Goal: Task Accomplishment & Management: Complete application form

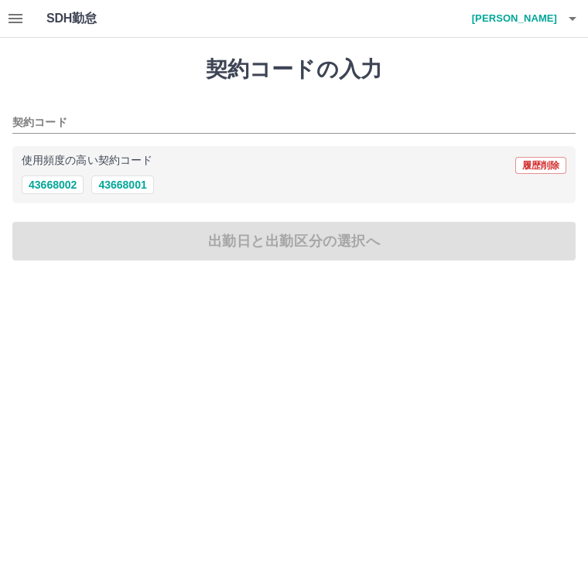
click at [132, 183] on button "43668001" at bounding box center [122, 185] width 62 height 19
type input "********"
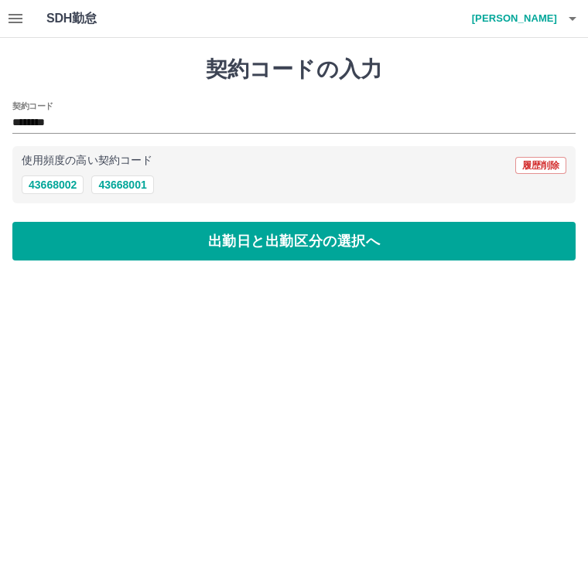
click at [308, 246] on button "出勤日と出勤区分の選択へ" at bounding box center [293, 241] width 563 height 39
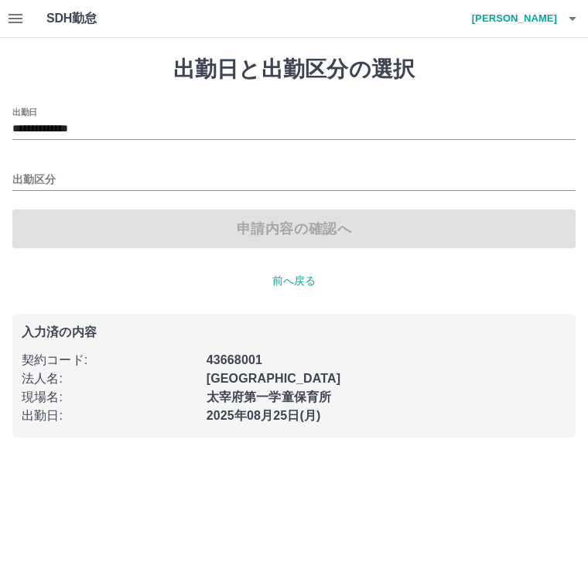
click at [43, 172] on input "出勤区分" at bounding box center [293, 180] width 563 height 19
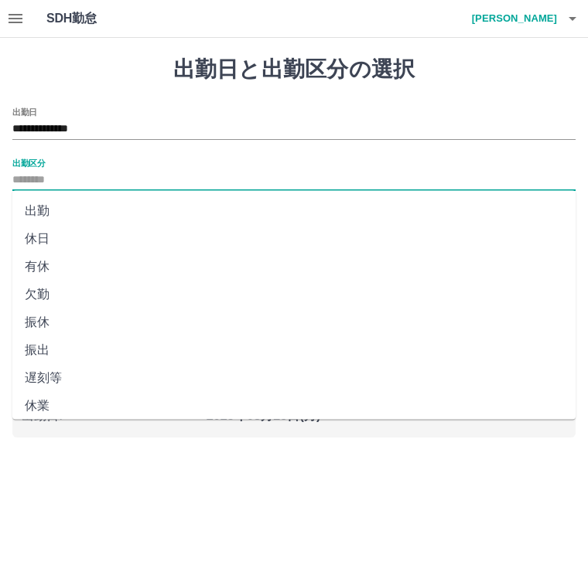
click at [56, 213] on li "出勤" at bounding box center [293, 211] width 563 height 28
type input "**"
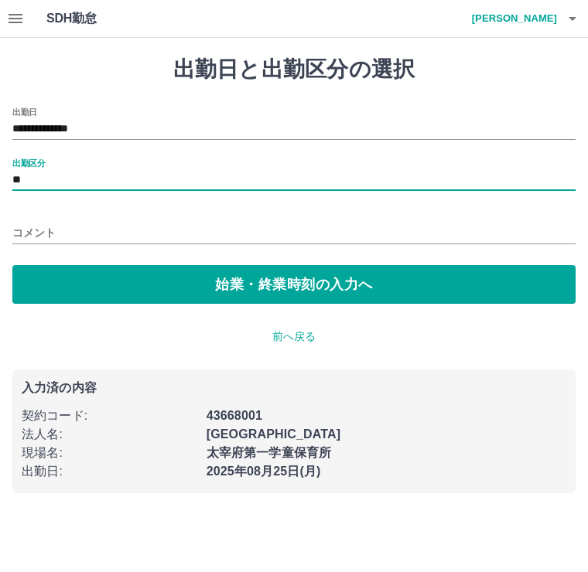
click at [291, 290] on button "始業・終業時刻の入力へ" at bounding box center [293, 284] width 563 height 39
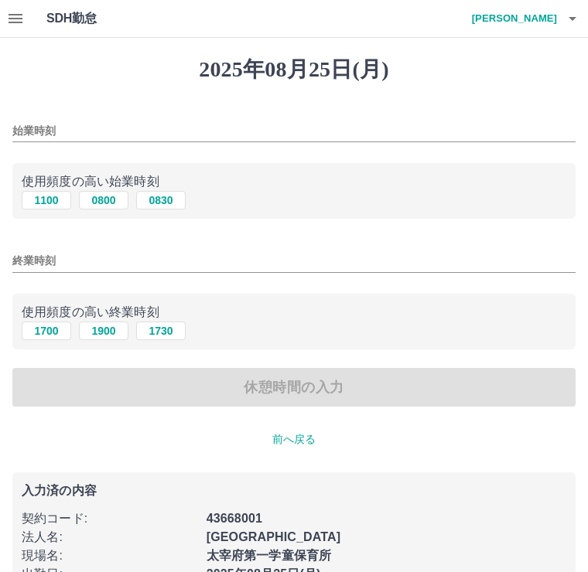
click at [36, 128] on input "始業時刻" at bounding box center [293, 131] width 563 height 22
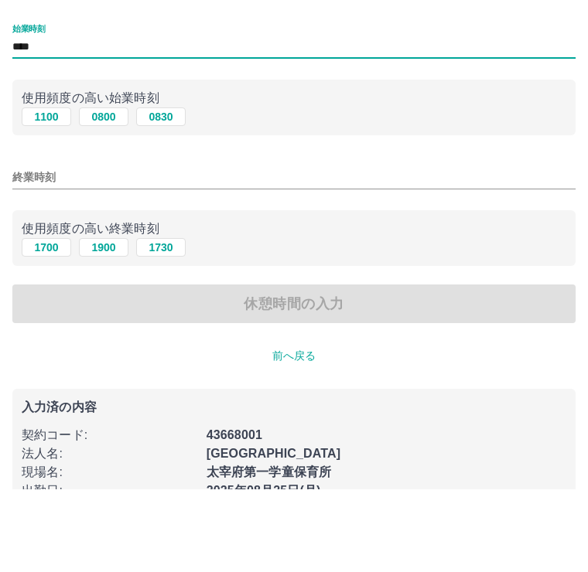
type input "****"
click at [29, 250] on input "終業時刻" at bounding box center [293, 261] width 563 height 22
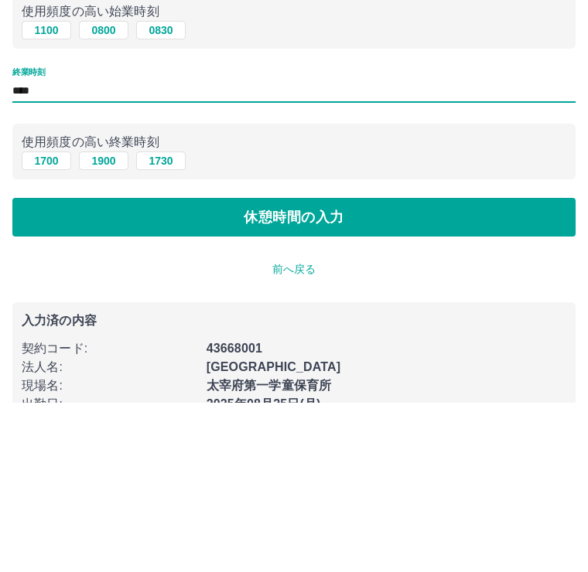
type input "****"
click at [272, 368] on button "休憩時間の入力" at bounding box center [293, 387] width 563 height 39
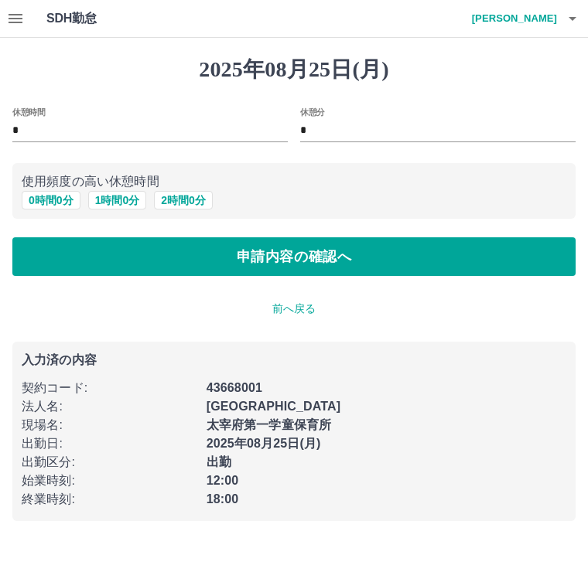
click at [275, 253] on button "申請内容の確認へ" at bounding box center [293, 256] width 563 height 39
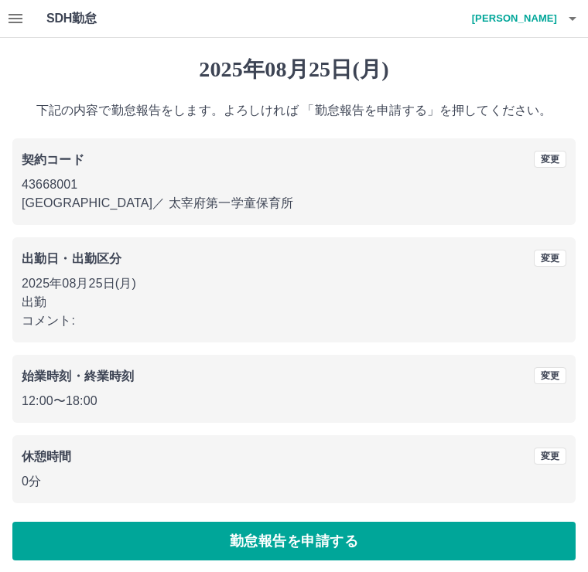
scroll to position [6, 0]
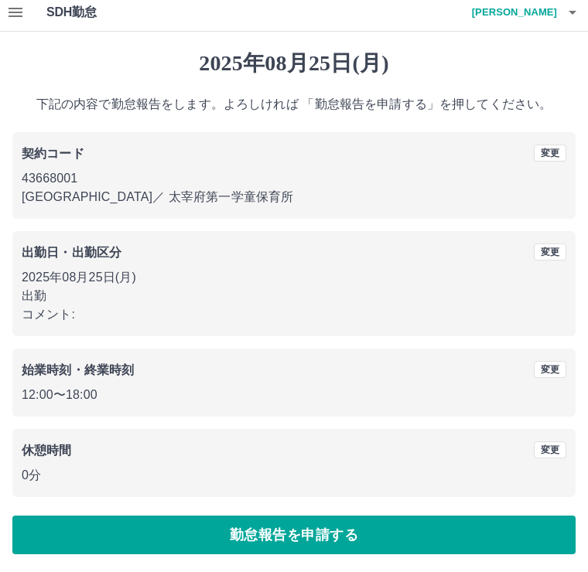
click at [39, 479] on p "0分" at bounding box center [294, 475] width 544 height 19
click at [39, 478] on p "0分" at bounding box center [294, 475] width 544 height 19
click at [553, 442] on button "変更" at bounding box center [550, 450] width 32 height 17
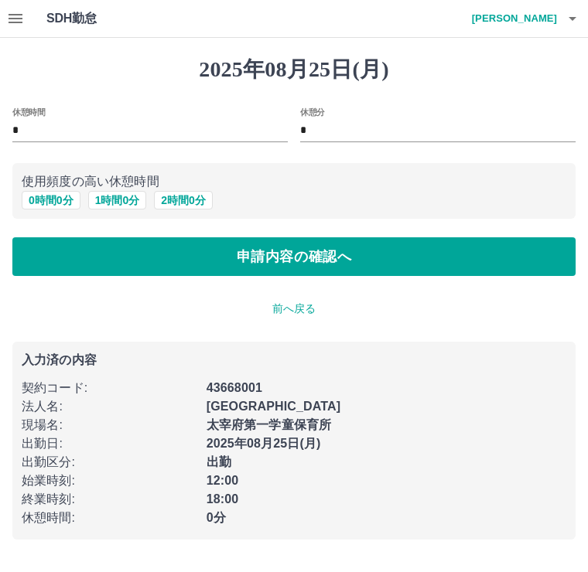
click at [288, 302] on p "前へ戻る" at bounding box center [293, 309] width 563 height 16
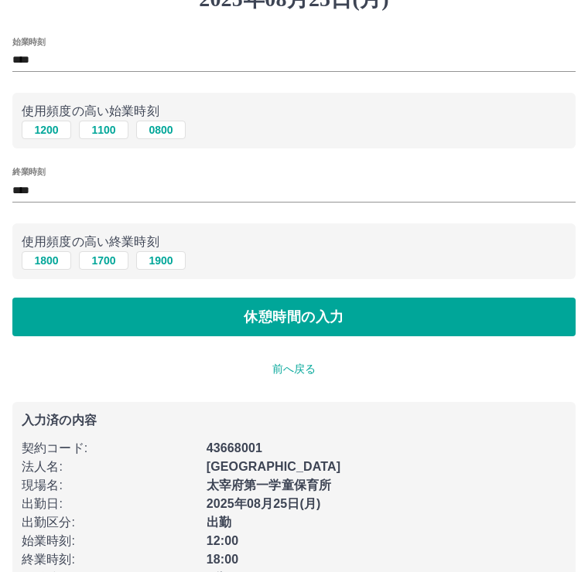
scroll to position [94, 0]
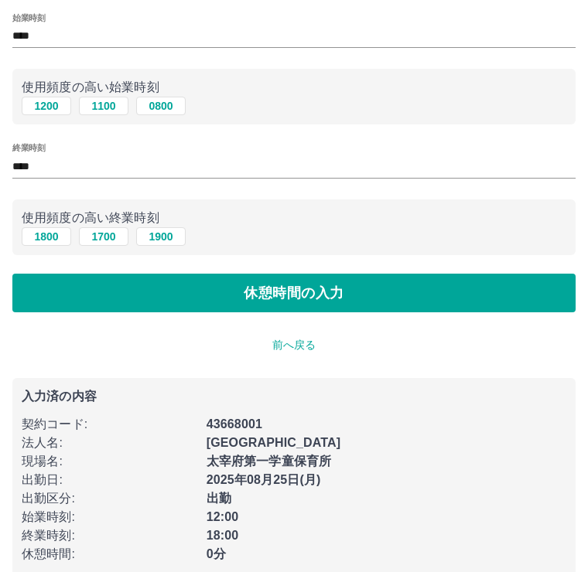
click at [285, 291] on button "休憩時間の入力" at bounding box center [293, 293] width 563 height 39
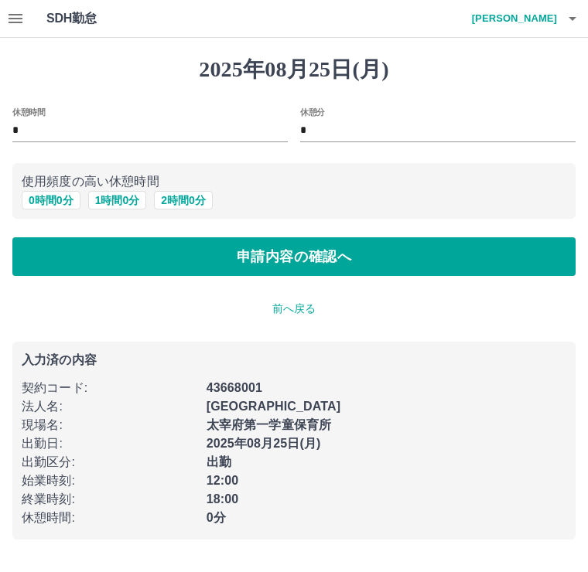
click at [285, 301] on p "前へ戻る" at bounding box center [293, 309] width 563 height 16
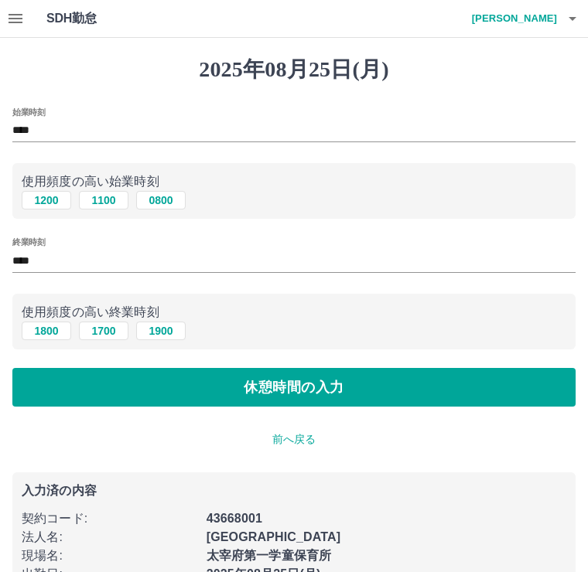
click at [285, 434] on p "前へ戻る" at bounding box center [293, 440] width 563 height 16
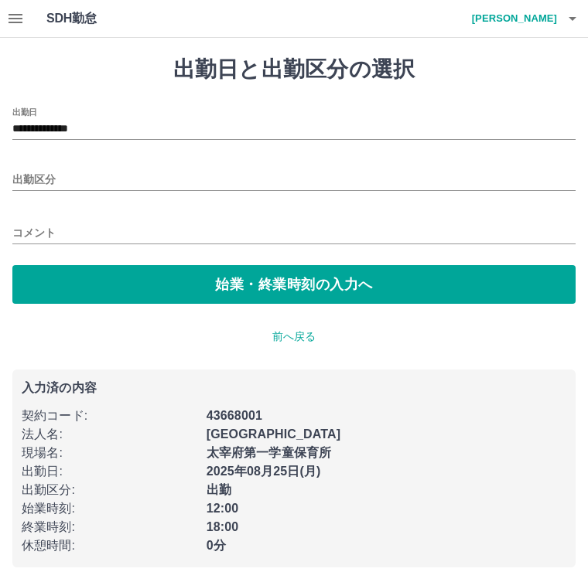
type input "**"
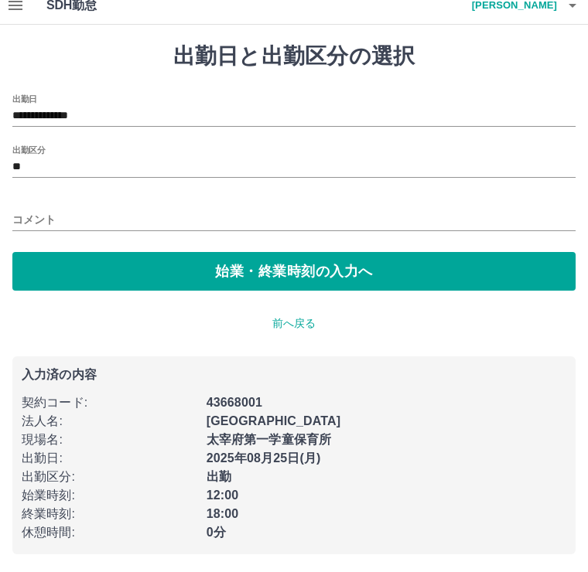
click at [219, 262] on button "始業・終業時刻の入力へ" at bounding box center [293, 271] width 563 height 39
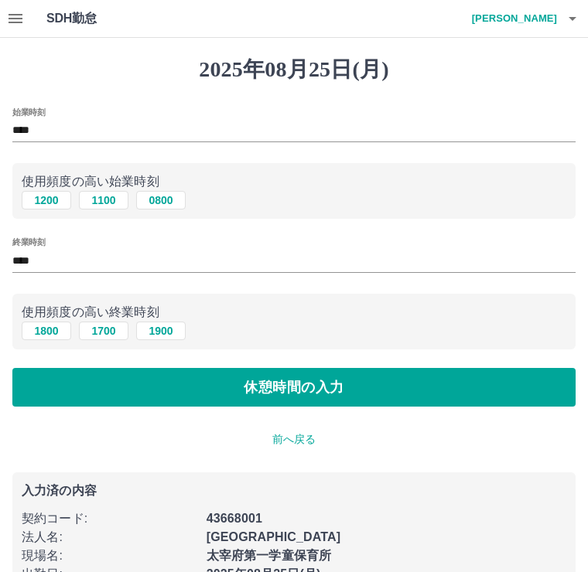
click at [248, 379] on button "休憩時間の入力" at bounding box center [293, 387] width 563 height 39
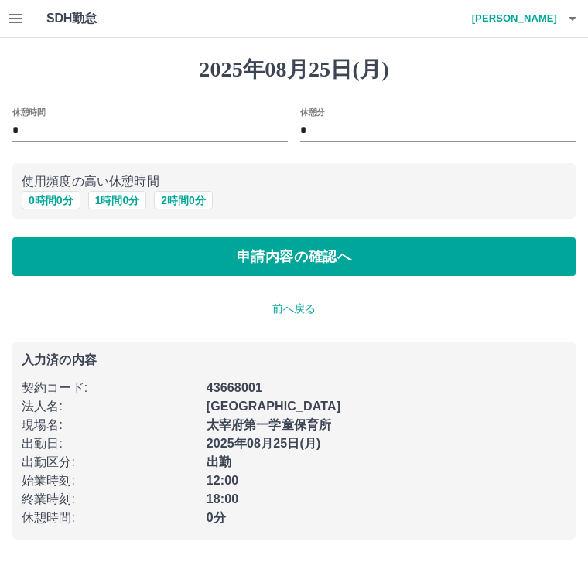
click at [234, 247] on button "申請内容の確認へ" at bounding box center [293, 256] width 563 height 39
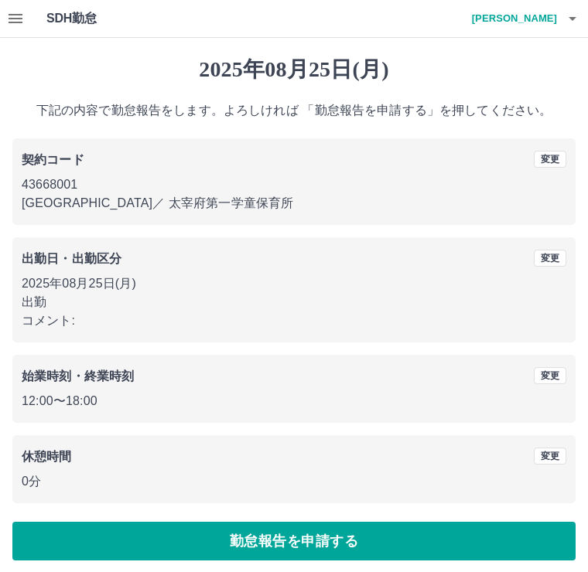
scroll to position [6, 0]
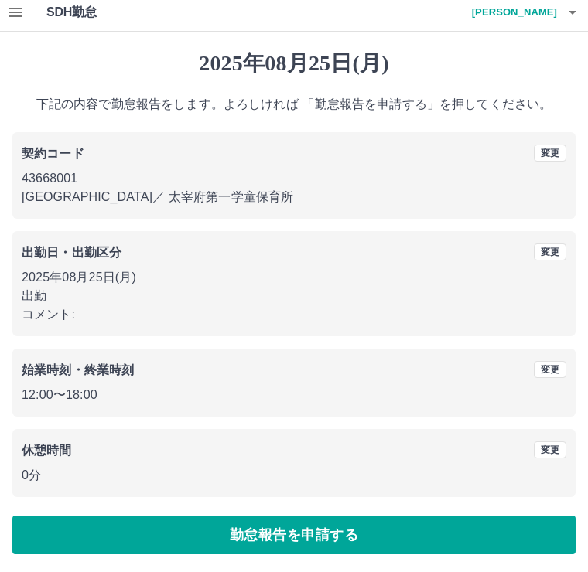
click at [307, 527] on button "勤怠報告を申請する" at bounding box center [293, 535] width 563 height 39
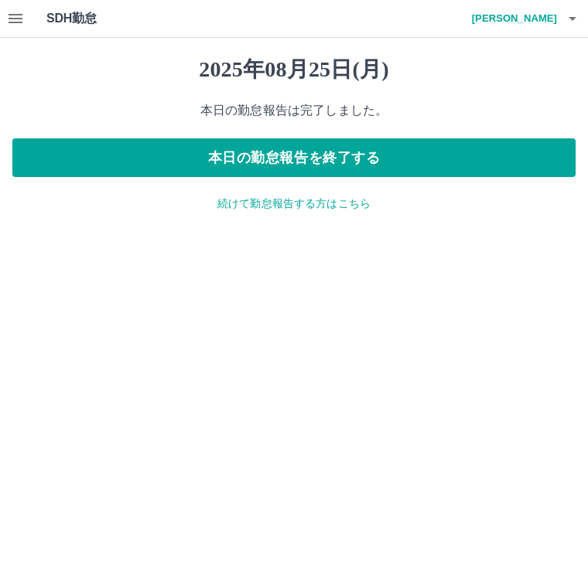
click at [375, 159] on button "本日の勤怠報告を終了する" at bounding box center [293, 157] width 563 height 39
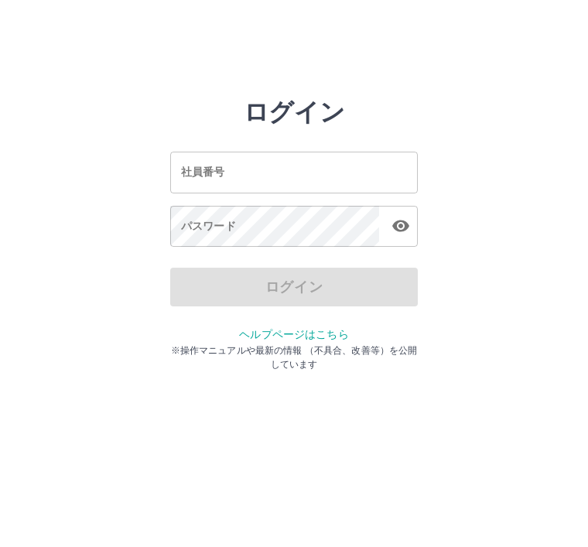
click at [292, 157] on input "社員番号" at bounding box center [293, 172] width 247 height 41
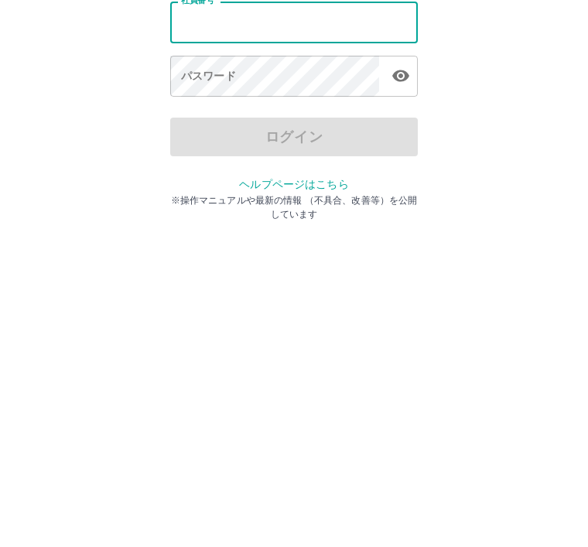
click at [241, 152] on input "社員番号" at bounding box center [293, 172] width 247 height 41
type input "*******"
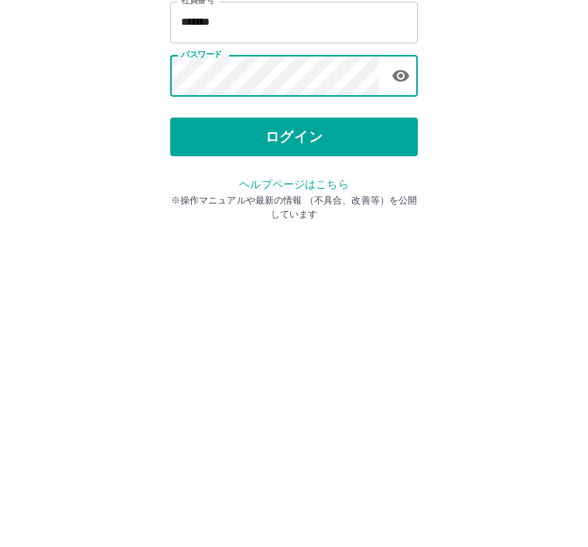
click at [362, 268] on button "ログイン" at bounding box center [293, 287] width 247 height 39
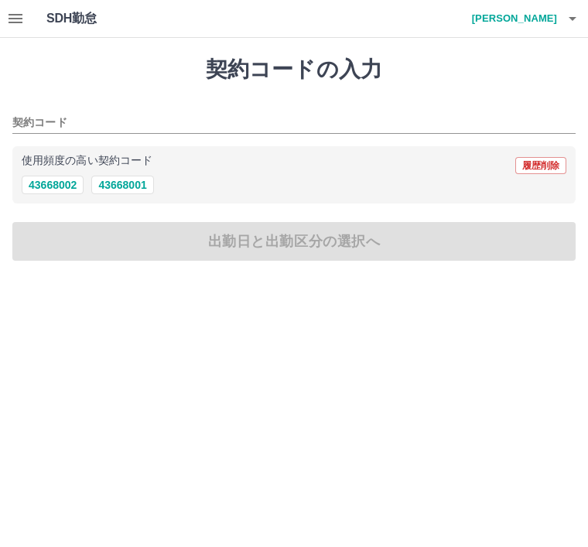
click at [135, 188] on button "43668001" at bounding box center [122, 185] width 62 height 19
type input "********"
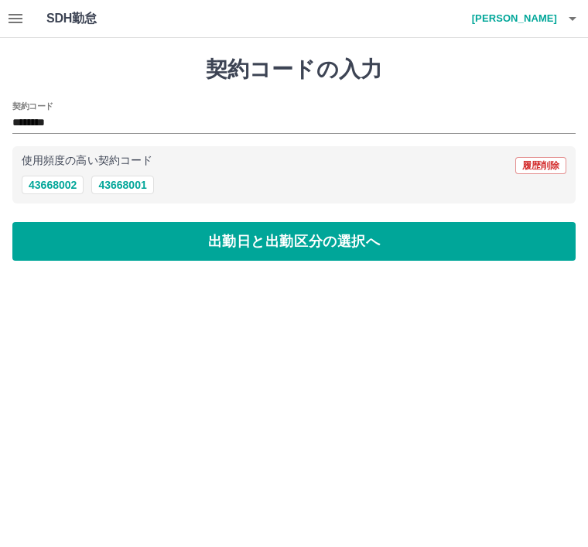
click at [213, 244] on button "出勤日と出勤区分の選択へ" at bounding box center [293, 241] width 563 height 39
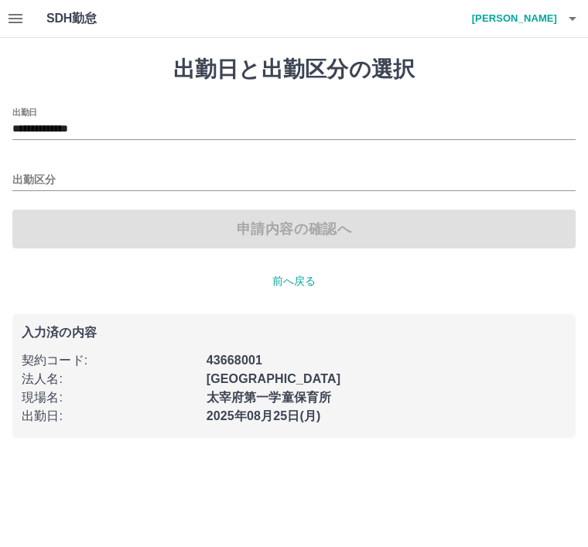
click at [107, 177] on input "出勤区分" at bounding box center [293, 180] width 563 height 19
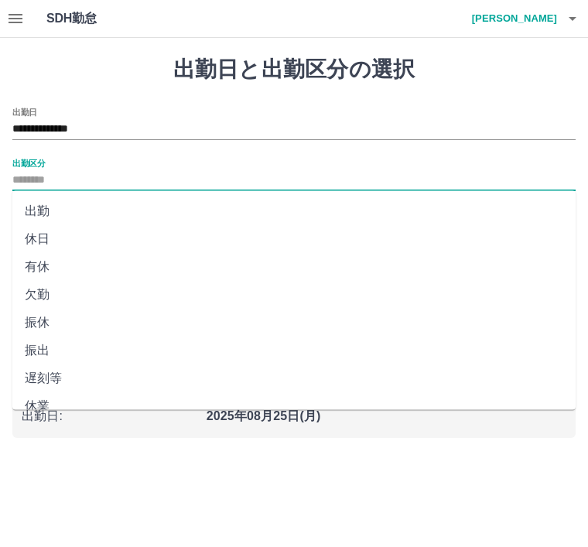
click at [59, 205] on li "出勤" at bounding box center [293, 211] width 563 height 28
type input "**"
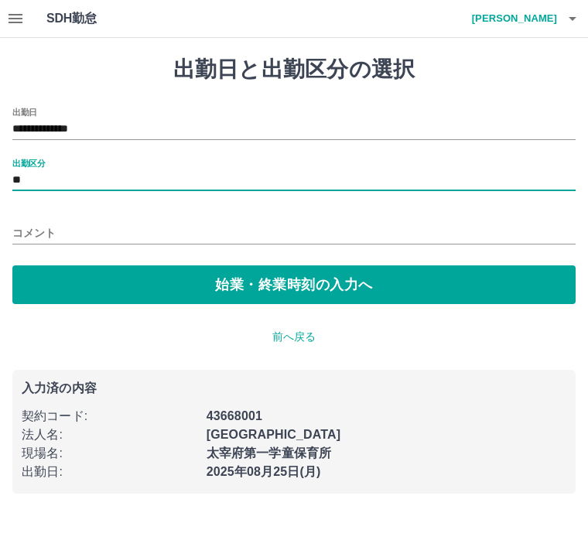
click at [310, 278] on button "始業・終業時刻の入力へ" at bounding box center [293, 284] width 563 height 39
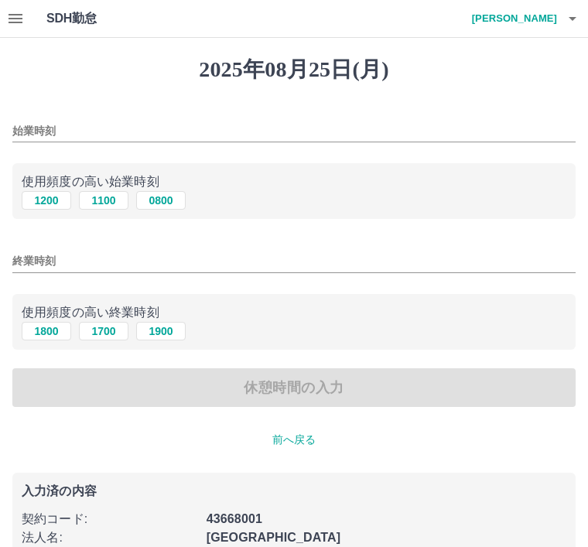
click at [97, 120] on input "始業時刻" at bounding box center [293, 131] width 563 height 22
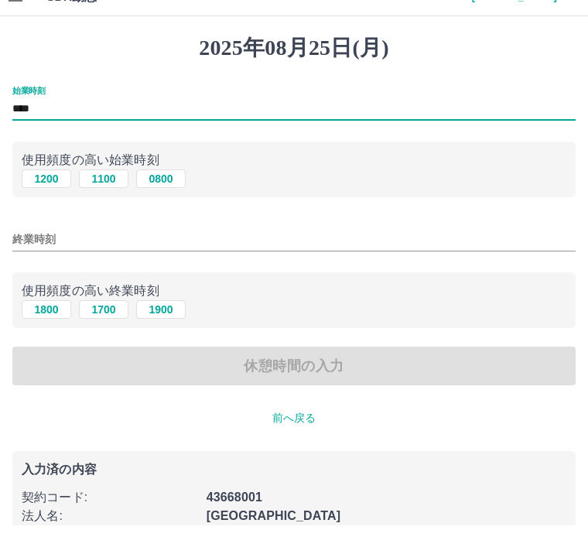
type input "****"
click at [106, 237] on div "終業時刻" at bounding box center [293, 255] width 563 height 37
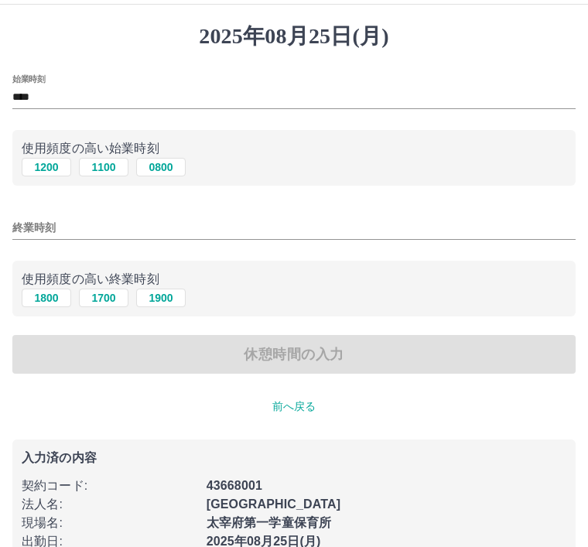
scroll to position [33, 0]
click at [65, 213] on div "終業時刻" at bounding box center [293, 222] width 563 height 37
click at [98, 222] on input "終業時刻" at bounding box center [293, 228] width 563 height 22
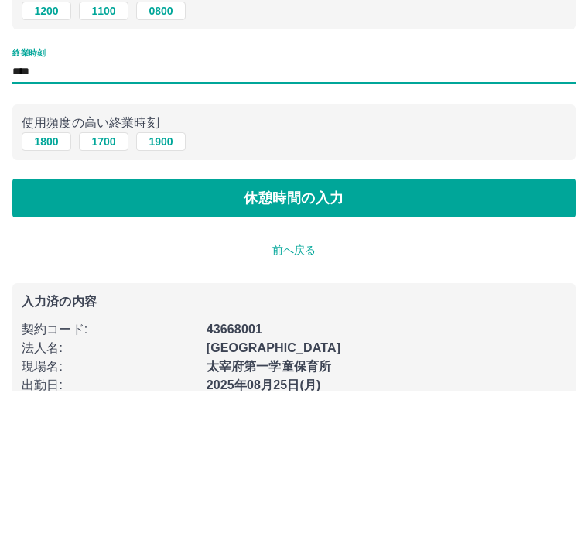
type input "****"
click at [438, 335] on button "休憩時間の入力" at bounding box center [293, 354] width 563 height 39
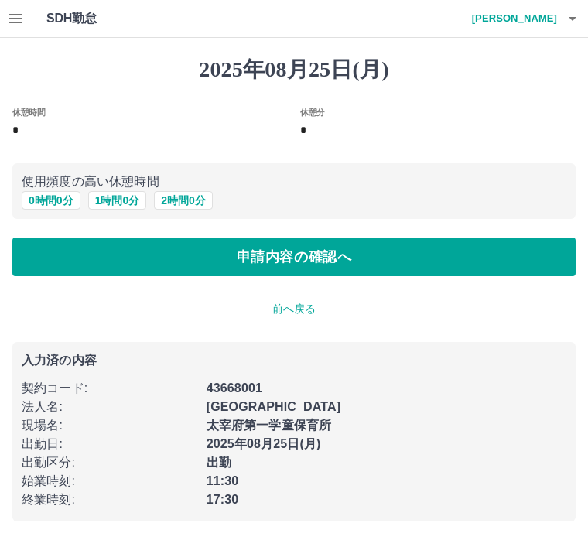
click at [469, 248] on button "申請内容の確認へ" at bounding box center [293, 256] width 563 height 39
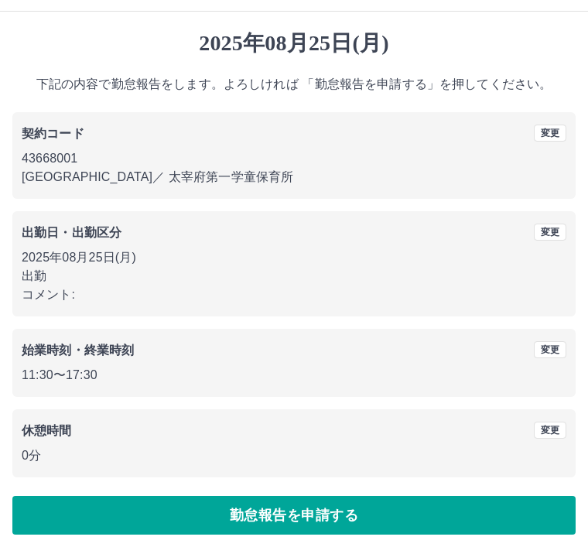
scroll to position [32, 0]
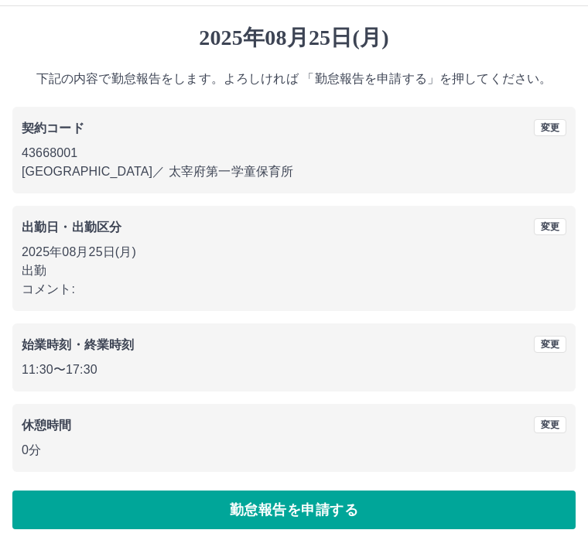
click at [447, 504] on button "勤怠報告を申請する" at bounding box center [293, 509] width 563 height 39
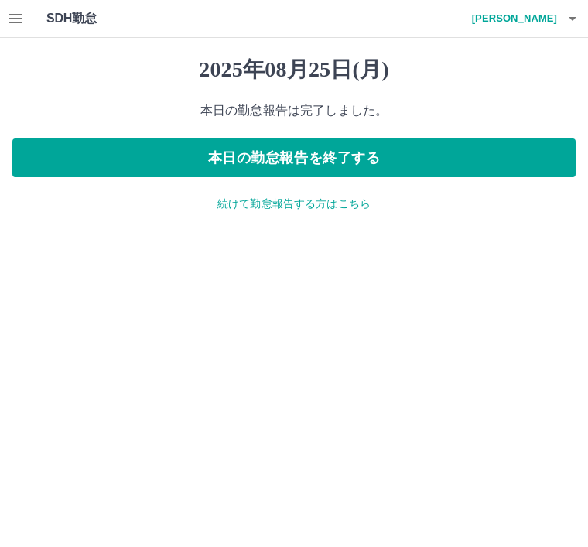
click at [527, 151] on button "本日の勤怠報告を終了する" at bounding box center [293, 157] width 563 height 39
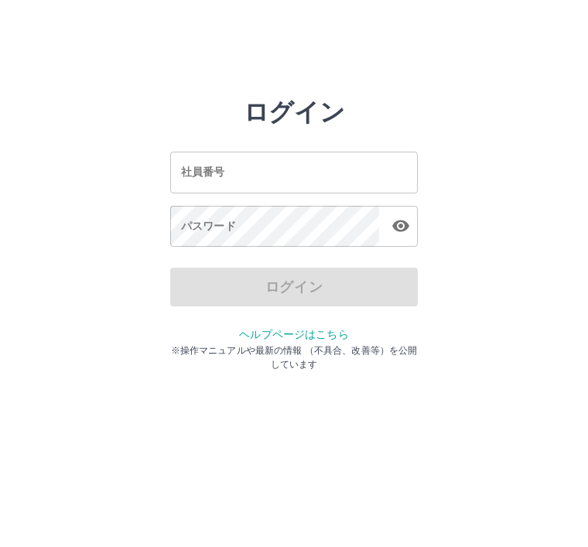
click at [262, 179] on input "社員番号" at bounding box center [293, 172] width 247 height 41
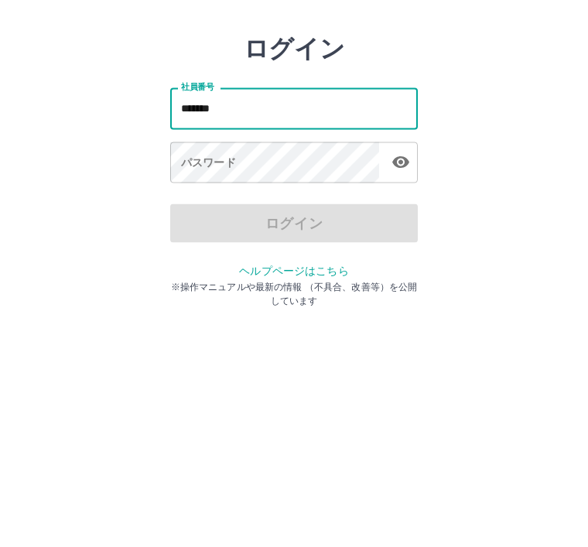
type input "*******"
click at [233, 206] on div "パスワード パスワード" at bounding box center [293, 227] width 247 height 43
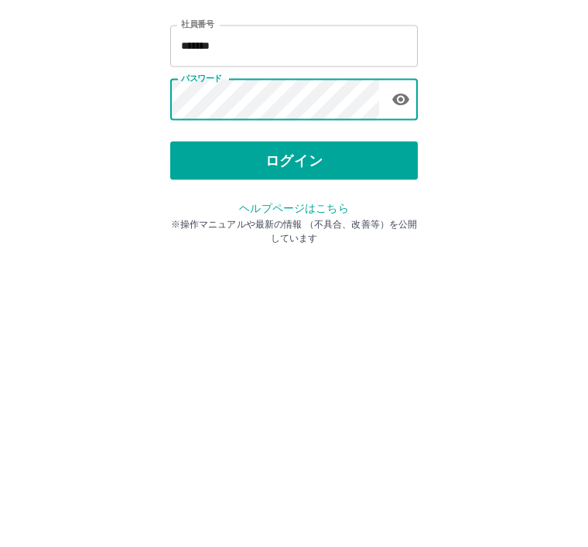
click at [332, 268] on button "ログイン" at bounding box center [293, 287] width 247 height 39
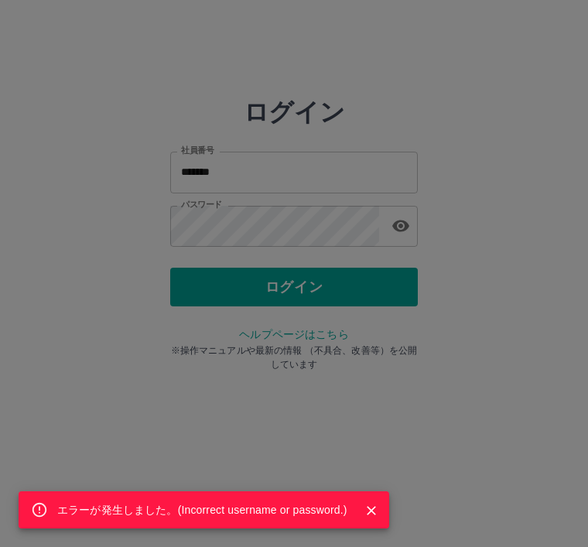
click at [299, 284] on div "エラーが発生しました。( Incorrect username or password. )" at bounding box center [294, 273] width 588 height 547
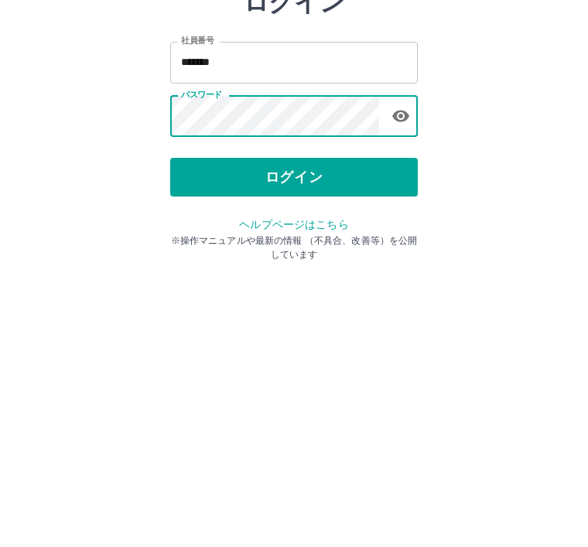
click at [350, 268] on button "ログイン" at bounding box center [293, 287] width 247 height 39
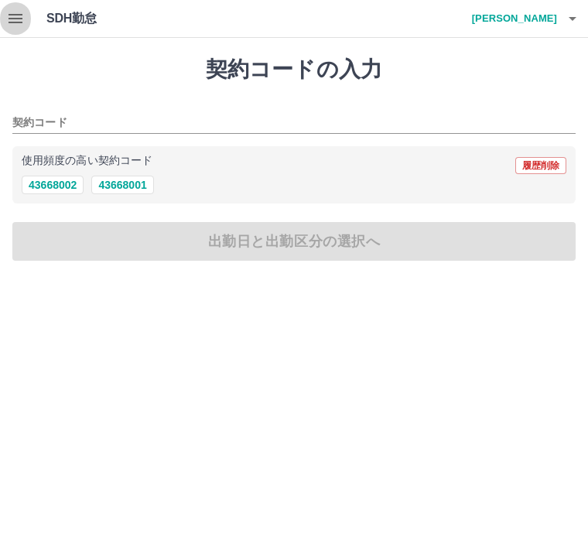
click at [22, 17] on icon "button" at bounding box center [15, 18] width 19 height 19
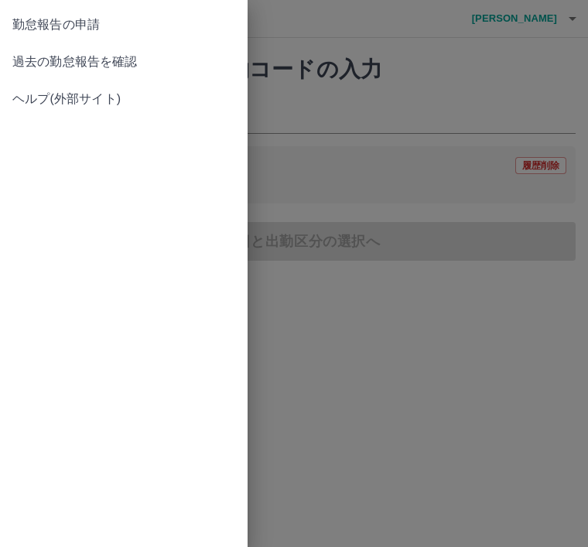
click at [117, 63] on span "過去の勤怠報告を確認" at bounding box center [123, 62] width 223 height 19
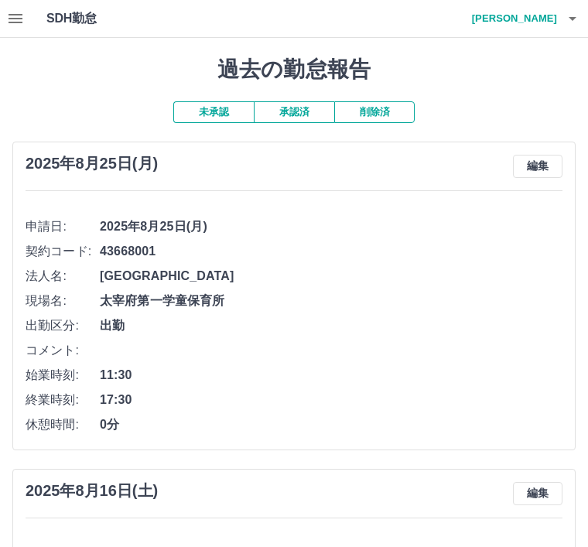
click at [300, 103] on button "承認済" at bounding box center [294, 112] width 80 height 22
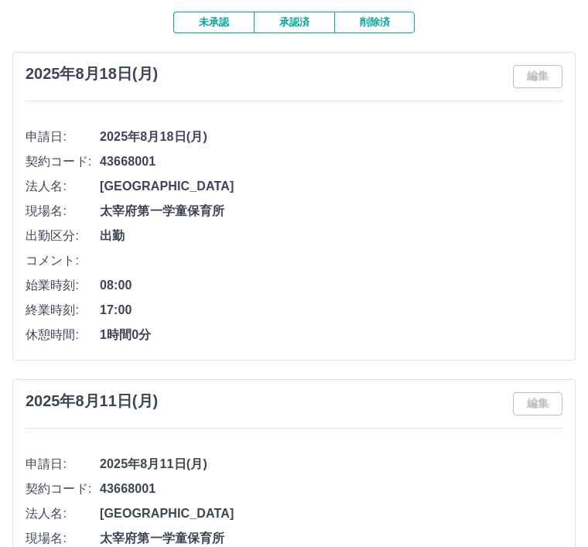
scroll to position [95, 0]
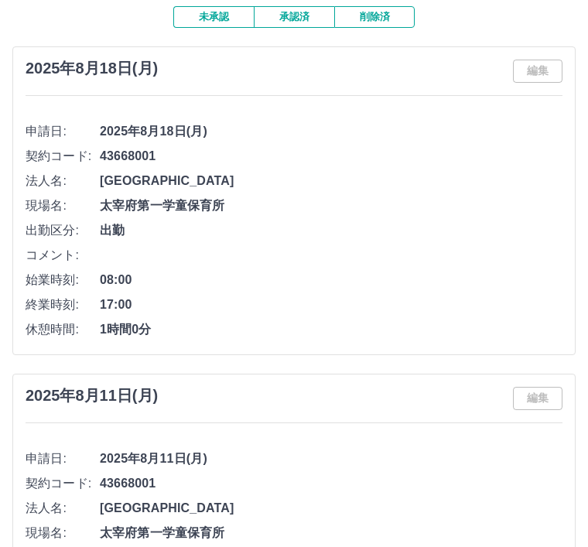
click at [361, 479] on span "43668001" at bounding box center [331, 483] width 462 height 19
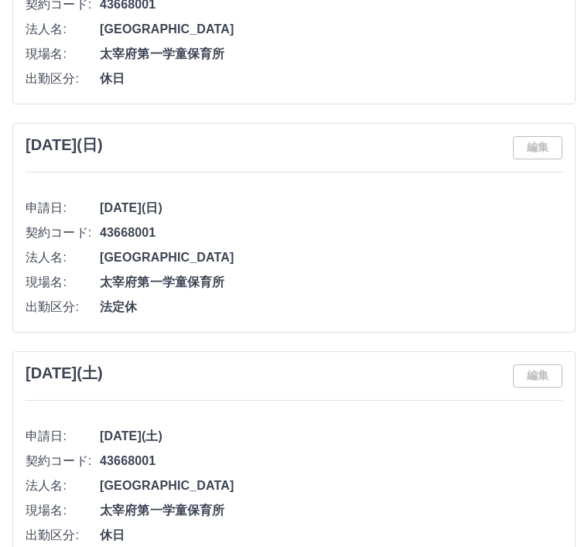
scroll to position [4260, 0]
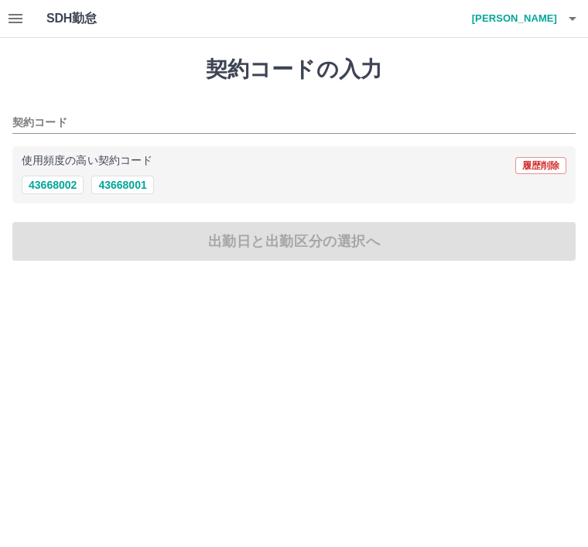
click at [573, 6] on button "button" at bounding box center [572, 18] width 31 height 37
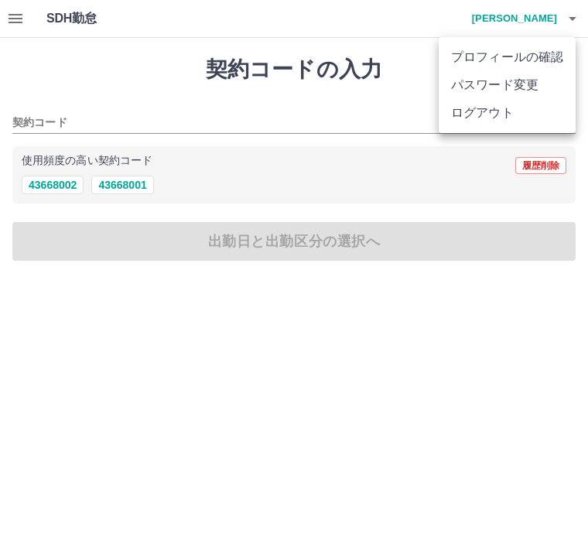
click at [495, 115] on li "ログアウト" at bounding box center [507, 113] width 137 height 28
